Goal: Check status: Check status

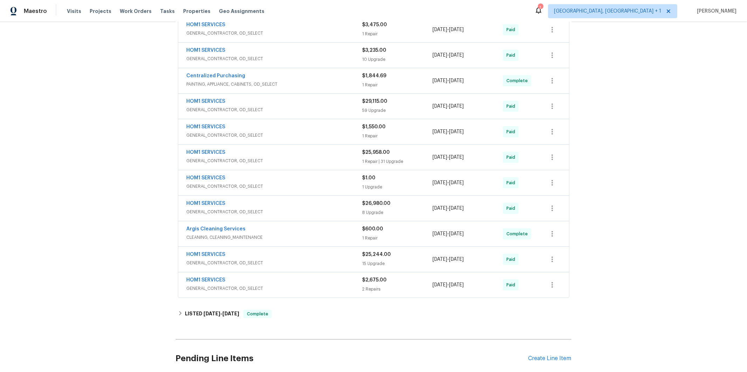
scroll to position [249, 0]
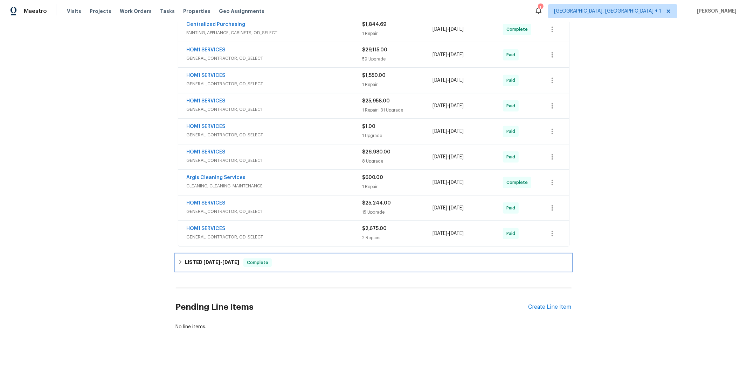
click at [204, 260] on span "[DATE]" at bounding box center [211, 262] width 17 height 5
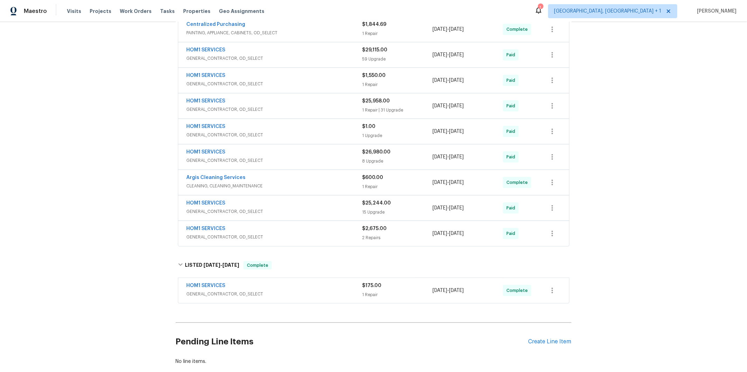
click at [230, 291] on span "GENERAL_CONTRACTOR, OD_SELECT" at bounding box center [275, 294] width 176 height 7
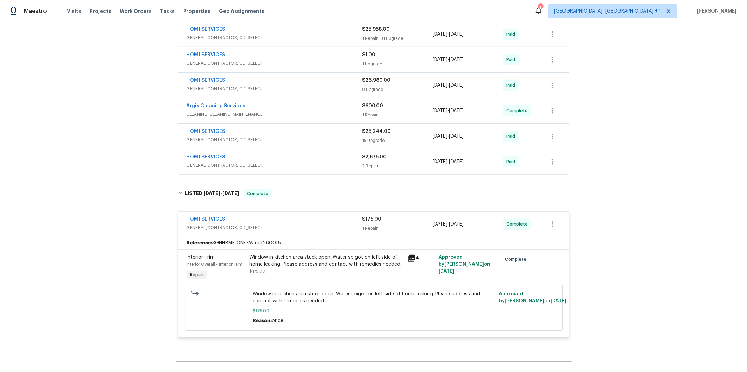
scroll to position [345, 0]
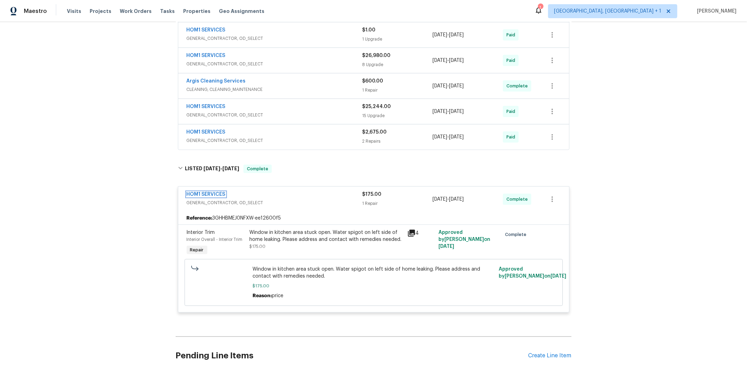
click at [208, 192] on link "HOM1 SERVICES" at bounding box center [206, 194] width 39 height 5
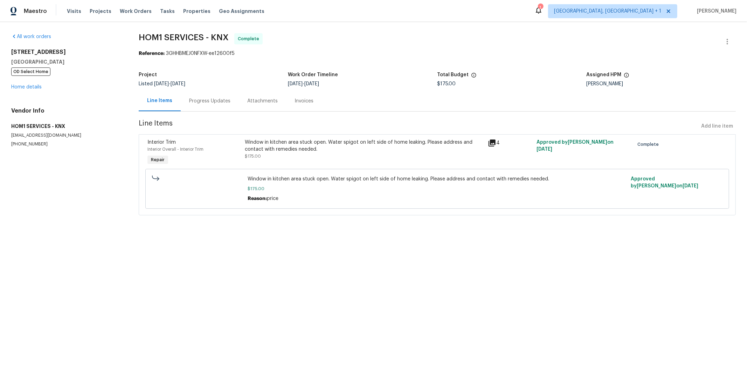
click at [192, 100] on div "Progress Updates" at bounding box center [209, 101] width 41 height 7
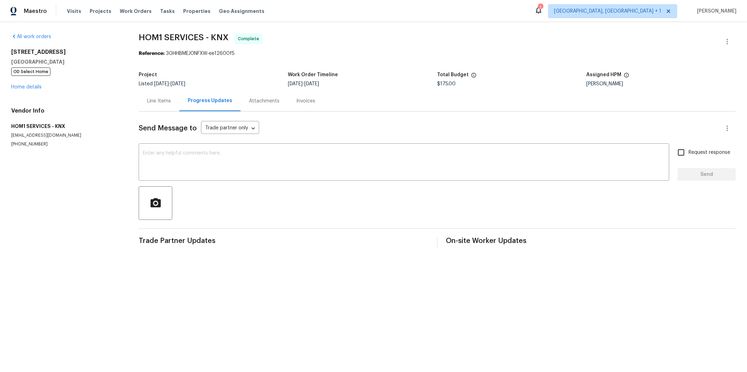
click at [160, 102] on div "Line Items" at bounding box center [159, 101] width 24 height 7
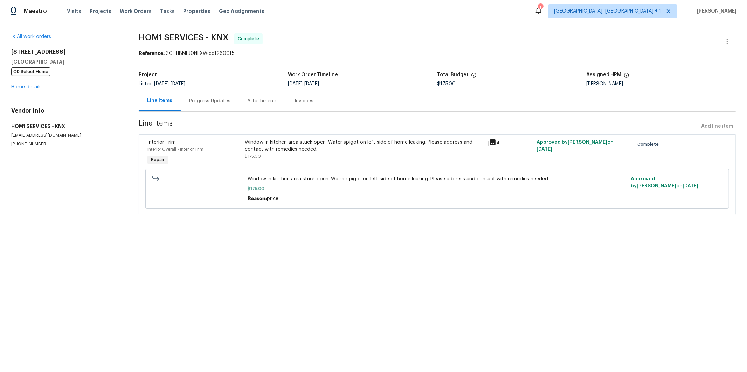
click at [492, 142] on icon at bounding box center [491, 143] width 7 height 7
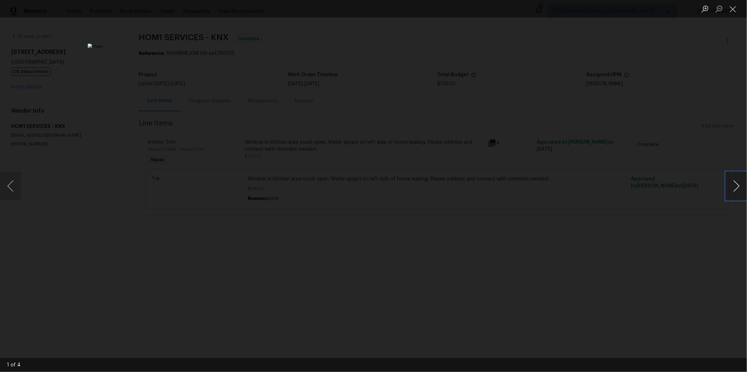
click at [736, 182] on button "Next image" at bounding box center [736, 186] width 21 height 28
click at [732, 185] on button "Next image" at bounding box center [736, 186] width 21 height 28
click at [730, 186] on button "Next image" at bounding box center [736, 186] width 21 height 28
click at [681, 61] on div "Lightbox" at bounding box center [373, 186] width 747 height 372
